Goal: Contribute content: Add original content to the website for others to see

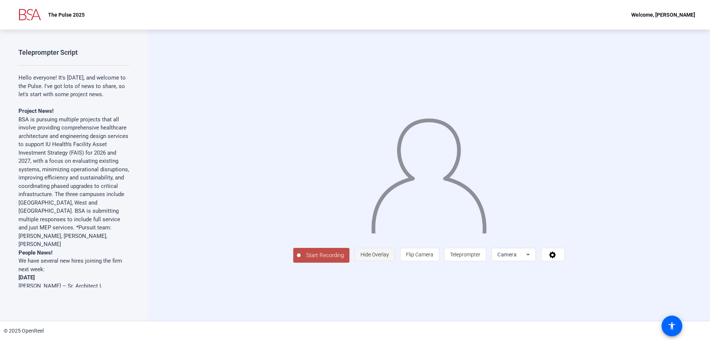
click at [389, 261] on span "Hide Overlay" at bounding box center [375, 254] width 28 height 14
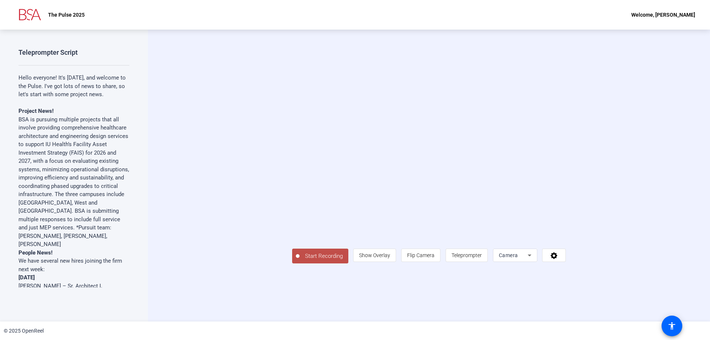
click at [51, 69] on div "Teleprompter Script Hello everyone! It's [DATE], and welcome to the Pulse. I've…" at bounding box center [73, 167] width 111 height 239
click at [300, 260] on span "Start Recording" at bounding box center [324, 256] width 49 height 9
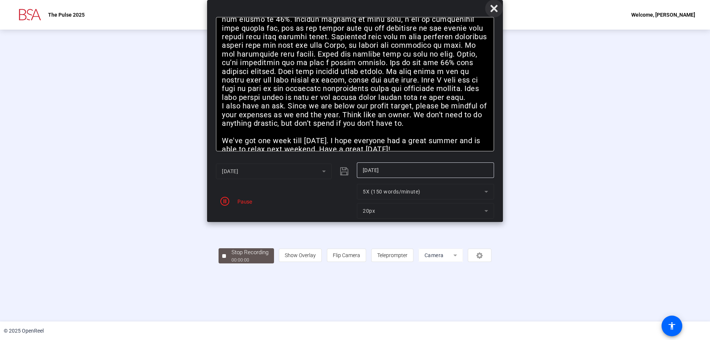
click at [495, 9] on icon at bounding box center [493, 8] width 7 height 7
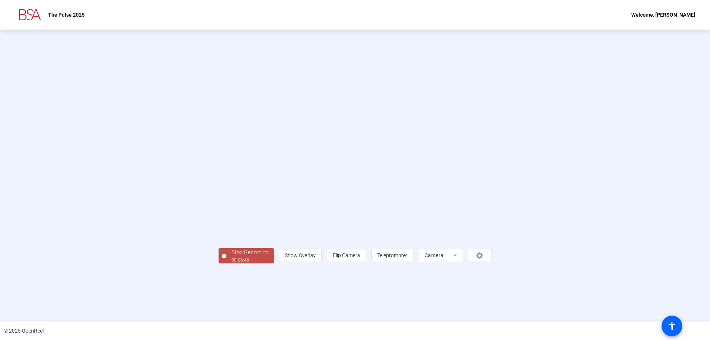
click at [232, 257] on div "Stop Recording" at bounding box center [250, 252] width 37 height 9
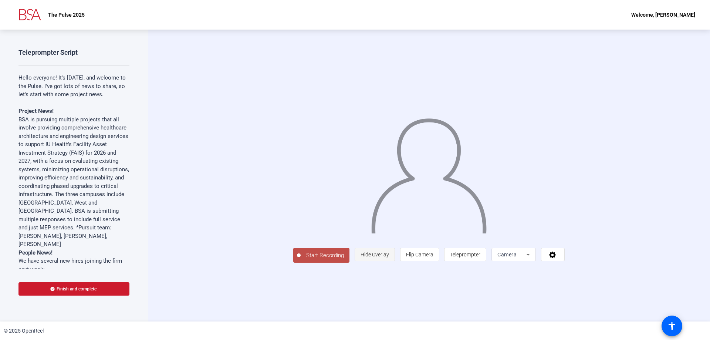
click at [389, 261] on span "Hide Overlay" at bounding box center [375, 254] width 28 height 14
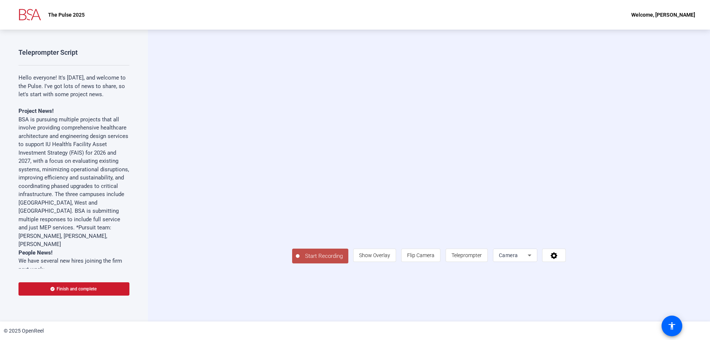
click at [528, 260] on div "Camera" at bounding box center [513, 255] width 29 height 9
click at [572, 256] on span "Screen" at bounding box center [571, 255] width 14 height 9
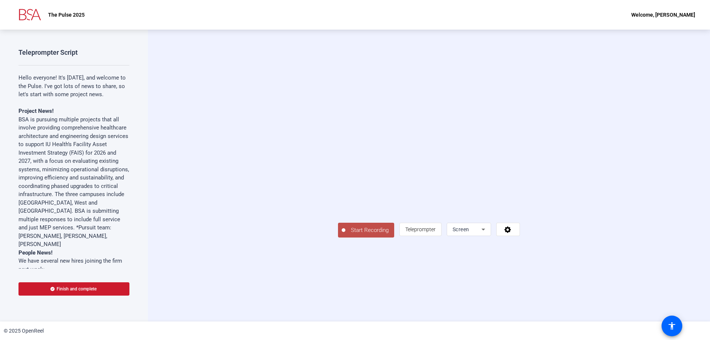
click at [338, 237] on button "Start Recording" at bounding box center [366, 230] width 56 height 15
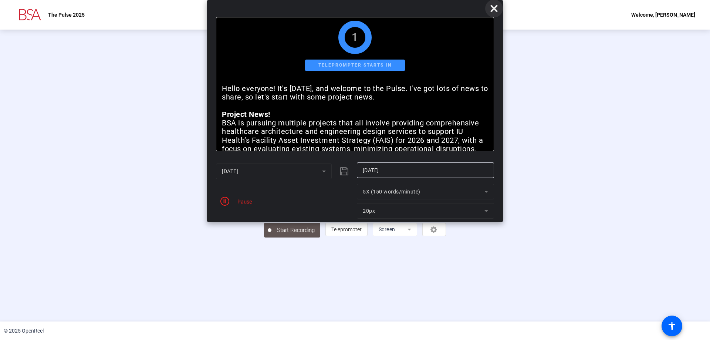
click at [496, 4] on icon at bounding box center [494, 8] width 9 height 9
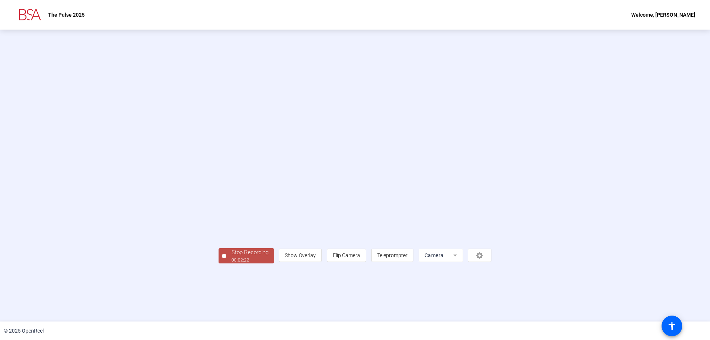
click at [232, 257] on div "Stop Recording" at bounding box center [250, 252] width 37 height 9
